Goal: Register for event/course

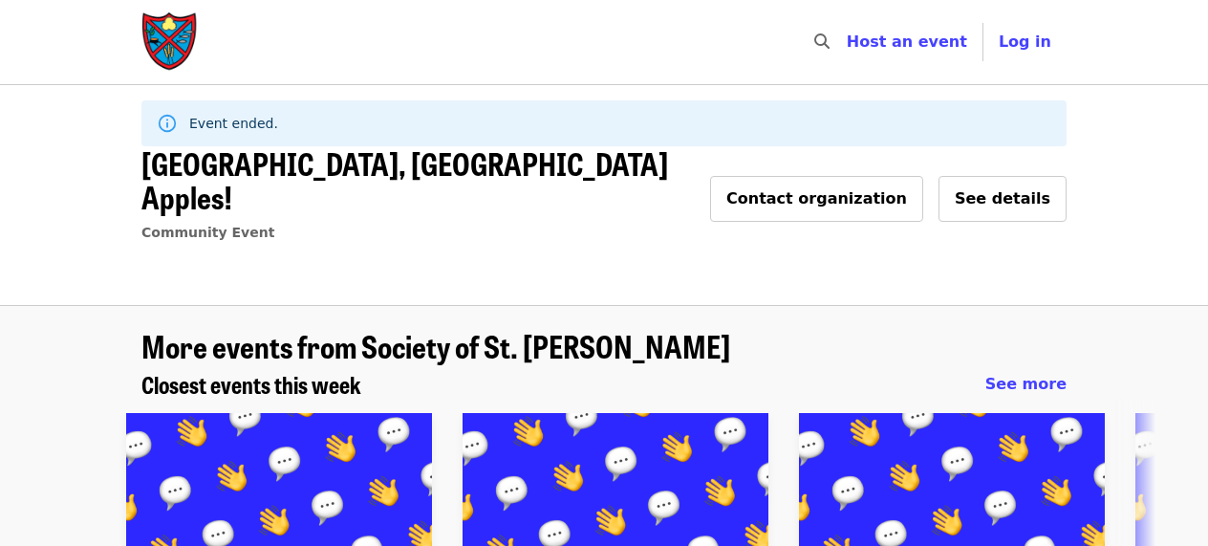
click at [168, 21] on img "Main navigation" at bounding box center [169, 41] width 57 height 61
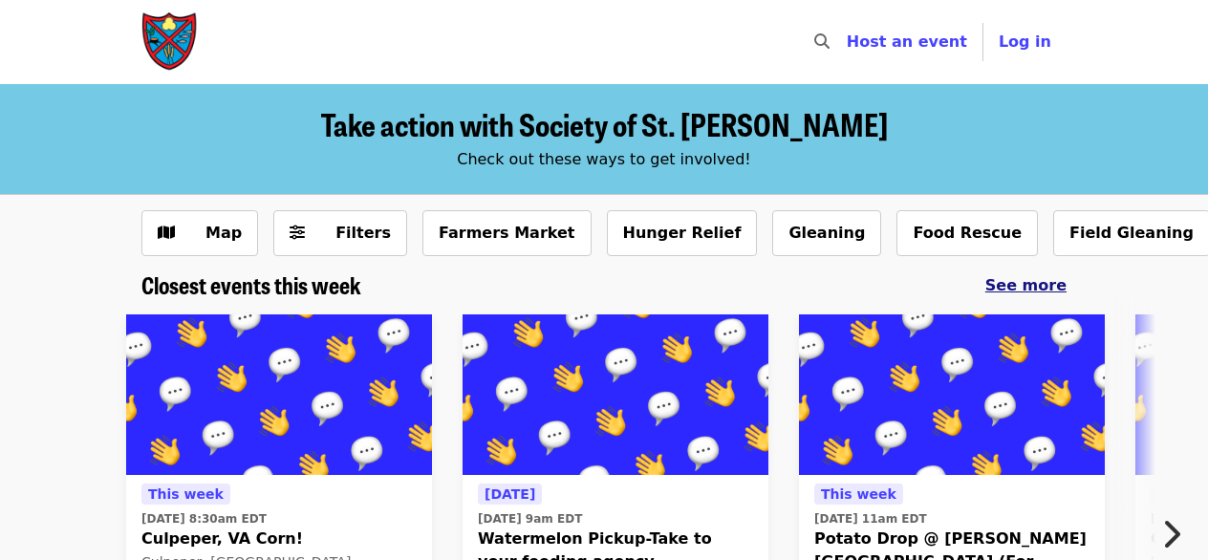
click at [1044, 293] on span "See more" at bounding box center [1026, 285] width 81 height 18
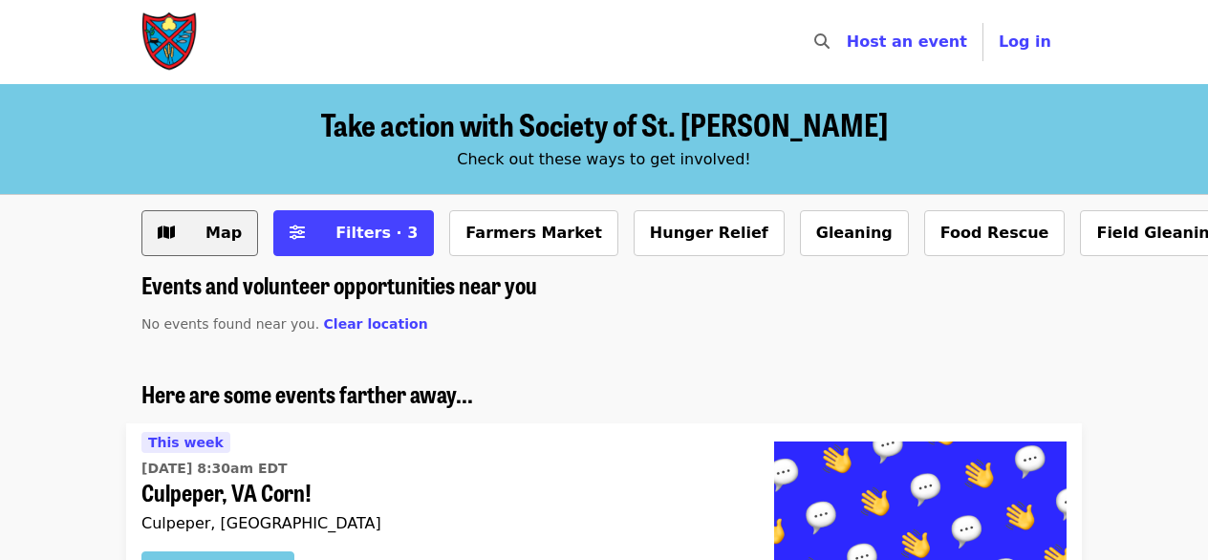
scroll to position [96, 0]
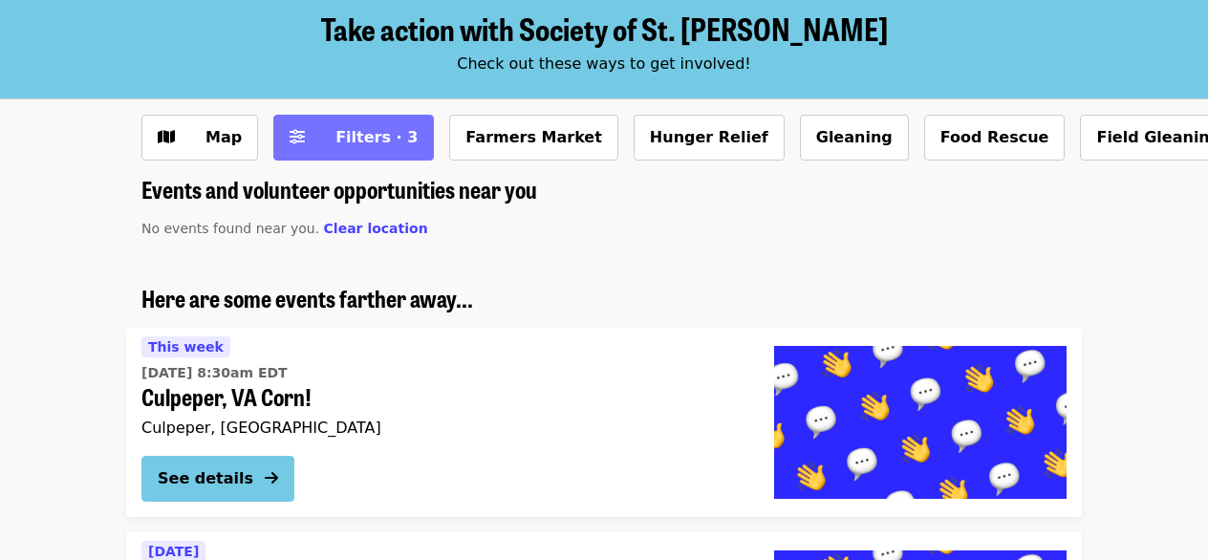
click at [373, 120] on button "Filters · 3" at bounding box center [353, 138] width 161 height 46
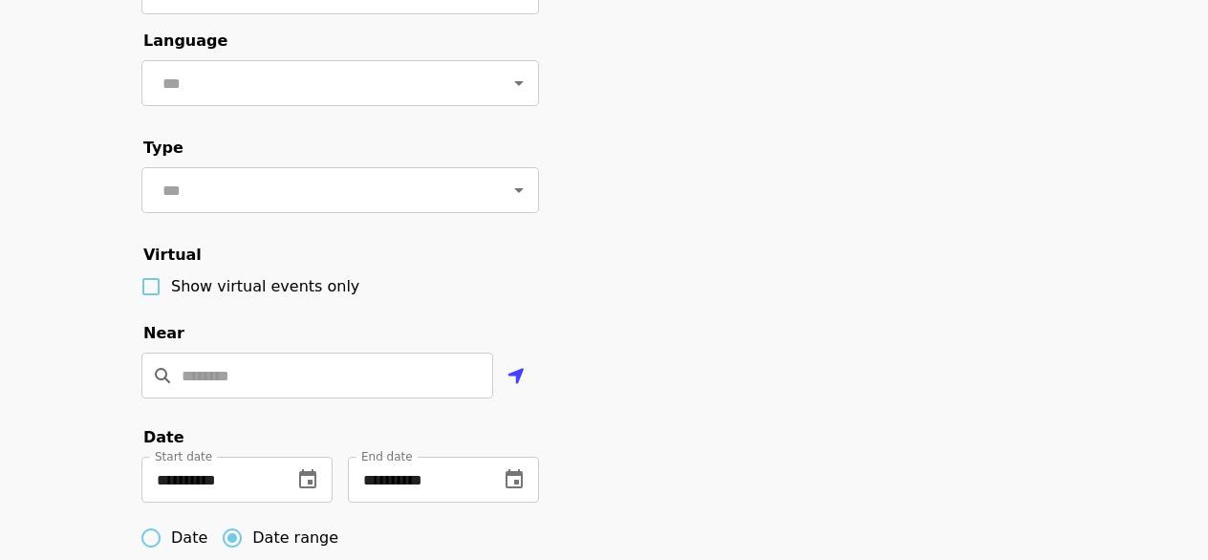
scroll to position [382, 0]
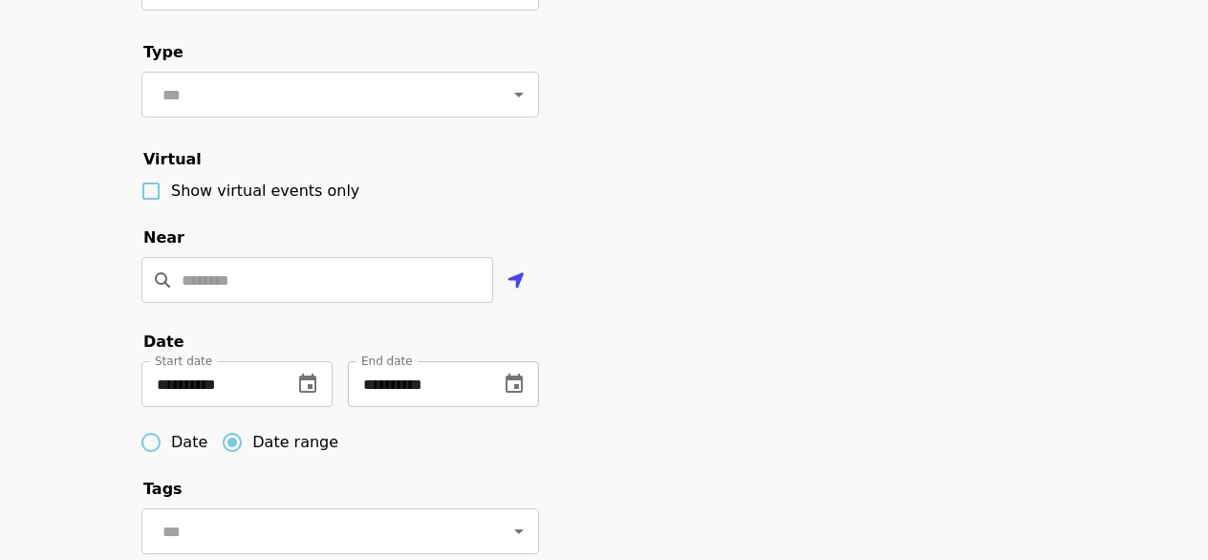
click at [522, 393] on icon "change date" at bounding box center [514, 383] width 17 height 19
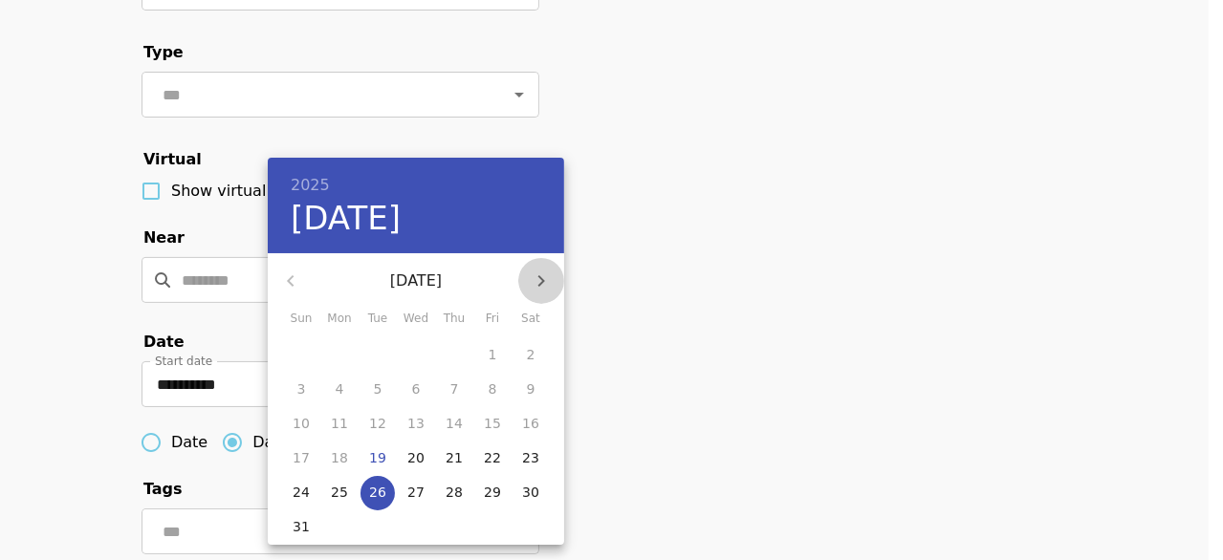
click at [540, 286] on icon "button" at bounding box center [541, 281] width 23 height 23
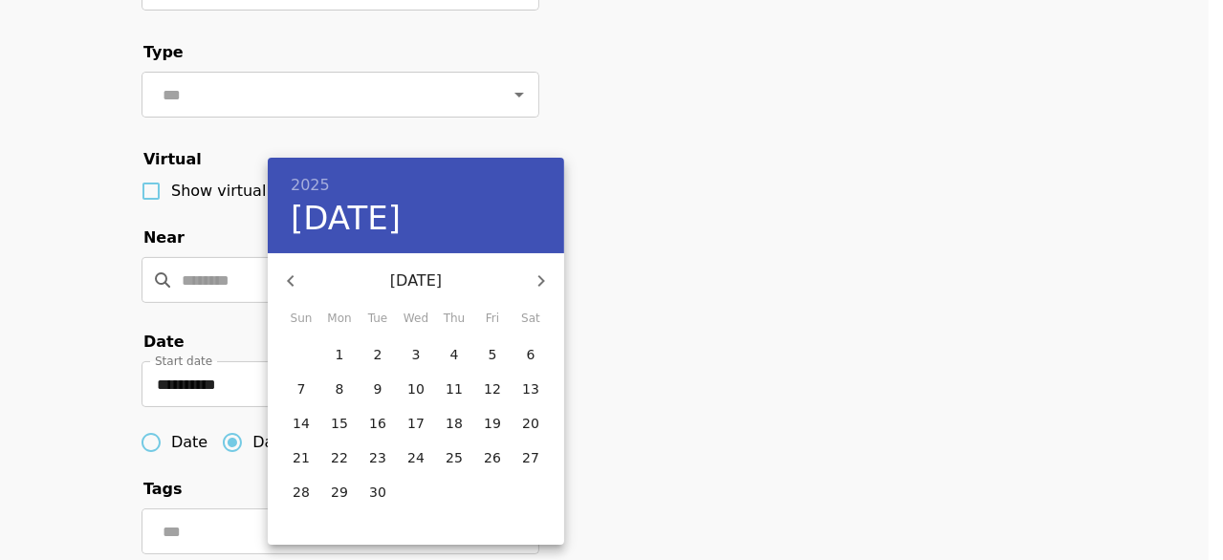
click at [540, 286] on icon "button" at bounding box center [541, 281] width 23 height 23
click at [505, 493] on span "31" at bounding box center [492, 492] width 34 height 19
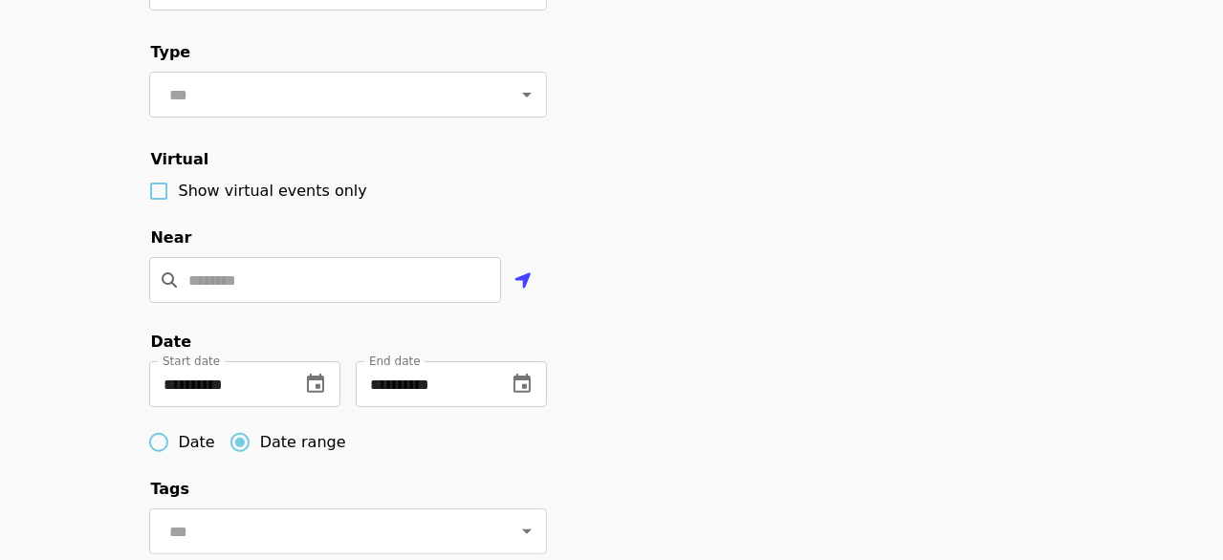
type input "**********"
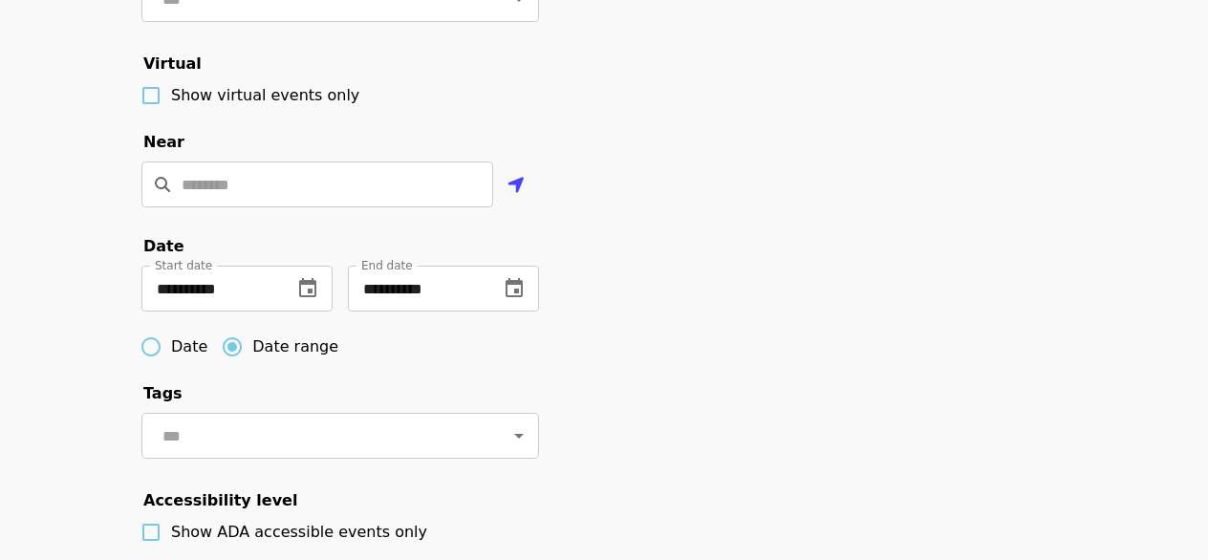
scroll to position [765, 0]
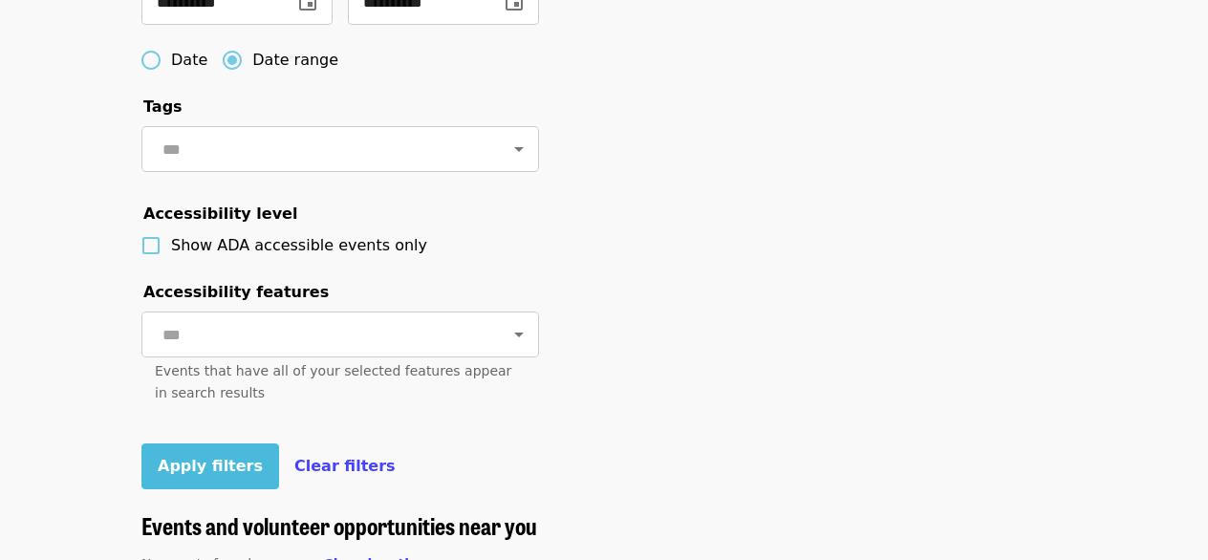
click at [206, 475] on span "Apply filters" at bounding box center [210, 466] width 105 height 18
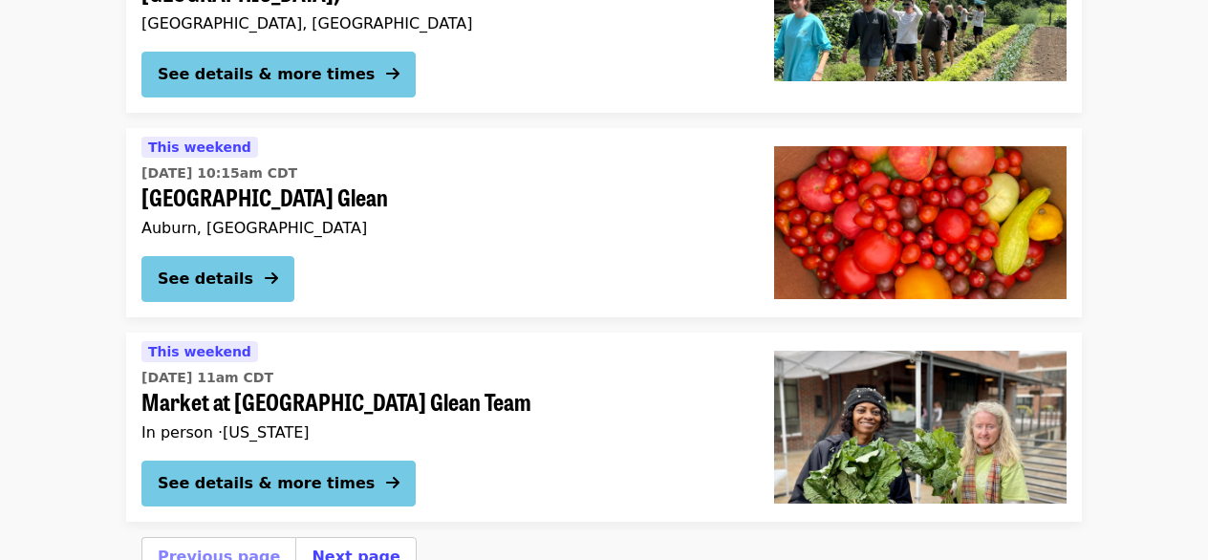
scroll to position [5449, 0]
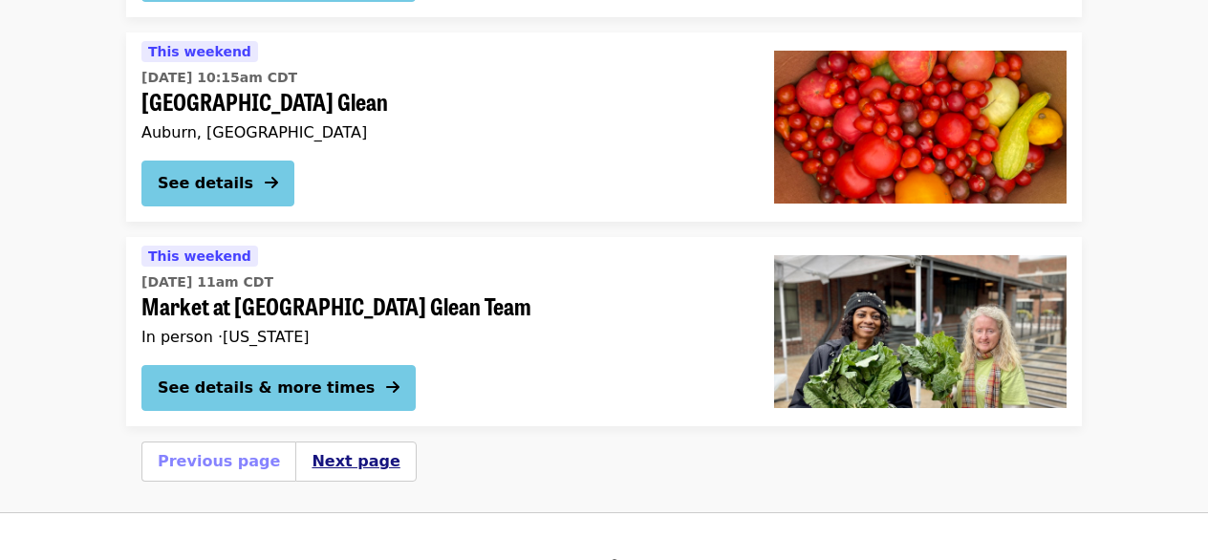
click at [353, 450] on button "Next page" at bounding box center [356, 461] width 88 height 23
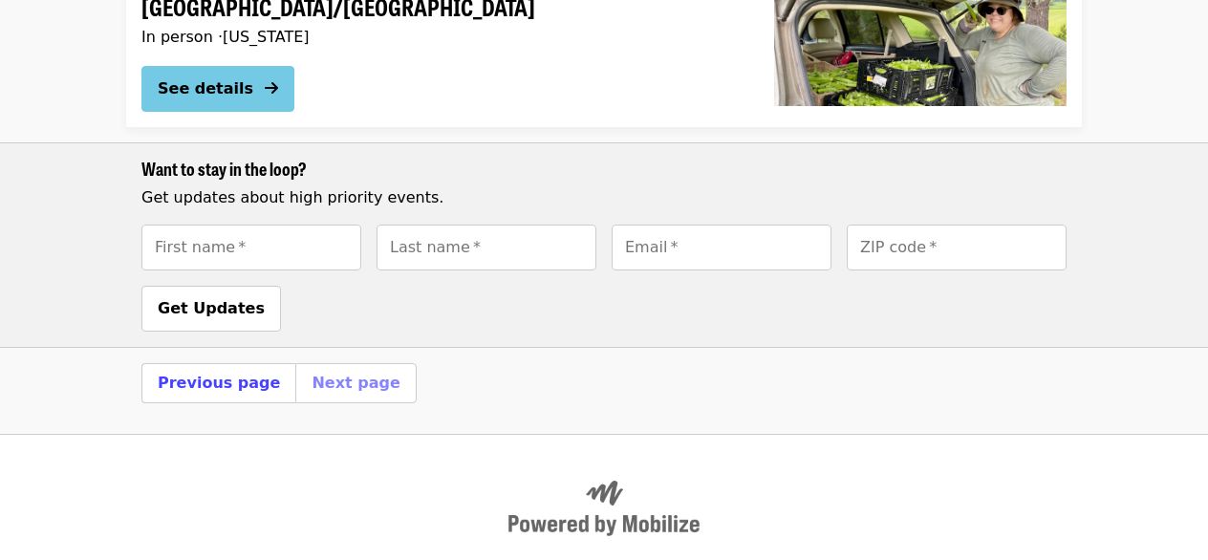
scroll to position [96, 0]
